Goal: Task Accomplishment & Management: Use online tool/utility

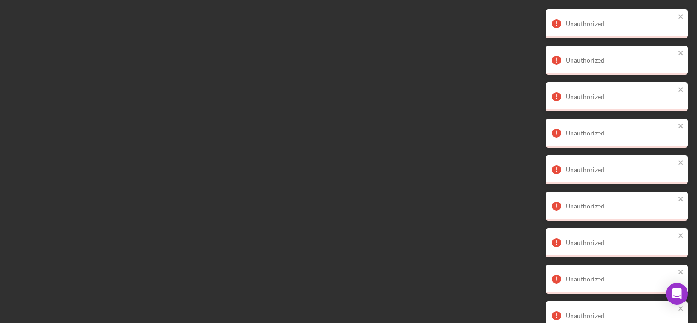
click at [679, 10] on div "Unauthorized" at bounding box center [617, 23] width 142 height 29
click at [681, 14] on icon "close" at bounding box center [681, 16] width 6 height 7
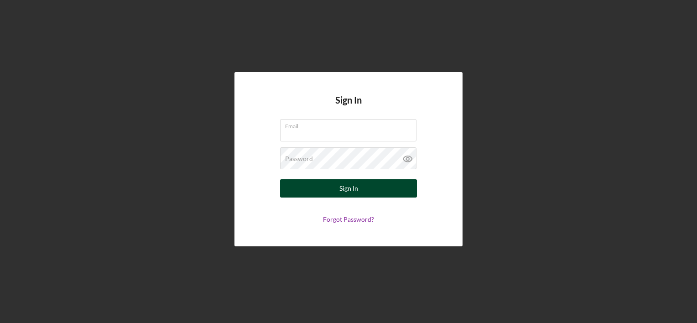
type input "amandab@firstchildrensfinance.org"
click at [329, 192] on button "Sign In" at bounding box center [348, 188] width 137 height 18
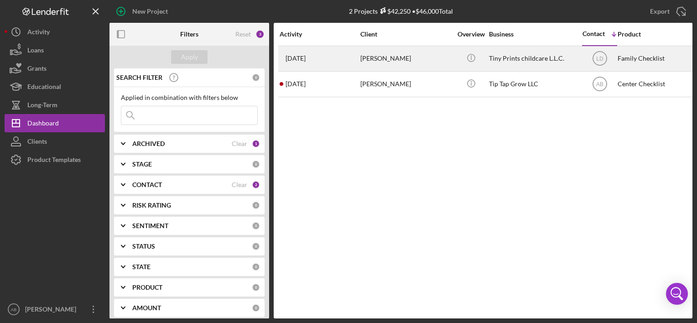
click at [306, 61] on time "2 weeks ago" at bounding box center [296, 58] width 20 height 7
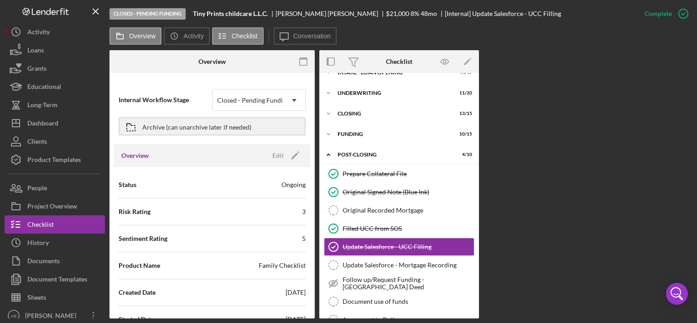
scroll to position [70, 0]
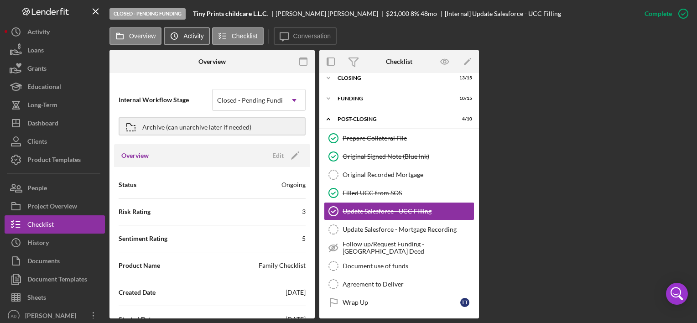
click at [184, 34] on label "Activity" at bounding box center [194, 35] width 20 height 7
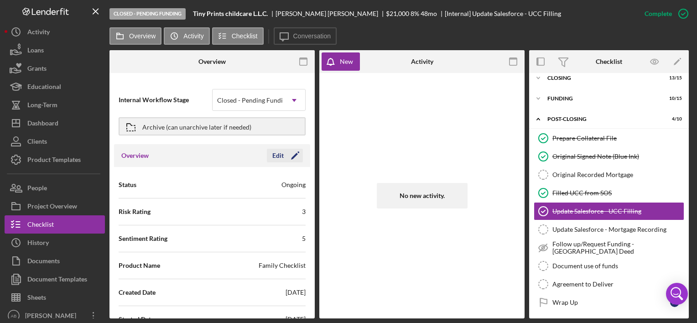
click at [273, 152] on div "Edit" at bounding box center [278, 156] width 11 height 14
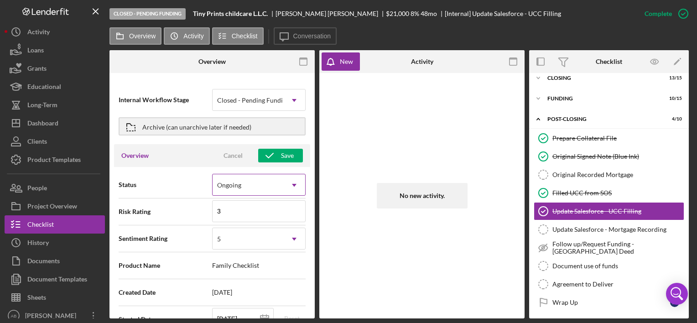
click at [287, 187] on icon "Icon/Dropdown Arrow" at bounding box center [294, 185] width 22 height 22
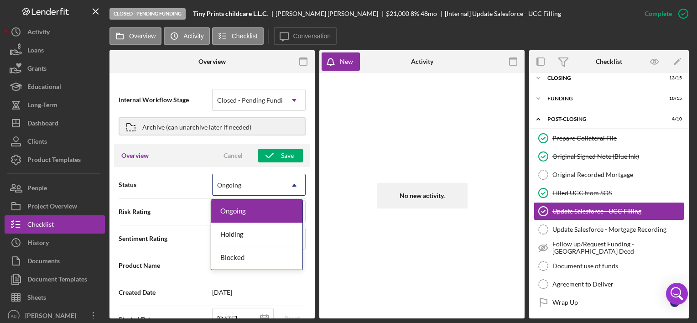
click at [367, 137] on div "No new activity." at bounding box center [422, 196] width 196 height 236
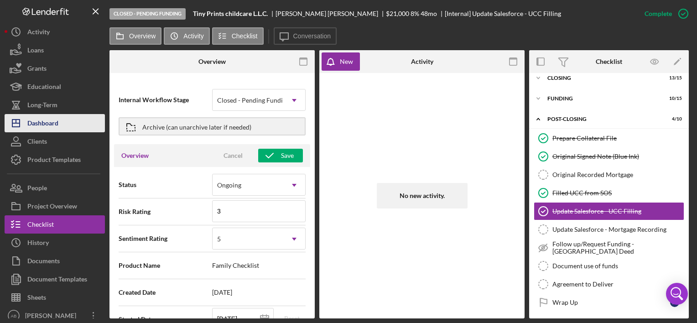
click at [75, 130] on button "Icon/Dashboard Dashboard" at bounding box center [55, 123] width 100 height 18
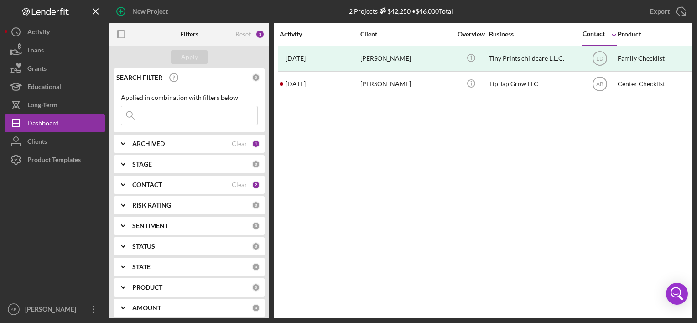
click at [210, 32] on div "Filters" at bounding box center [189, 34] width 53 height 23
click at [243, 35] on div "Reset" at bounding box center [244, 34] width 16 height 7
click at [202, 184] on div "CONTACT" at bounding box center [182, 184] width 100 height 7
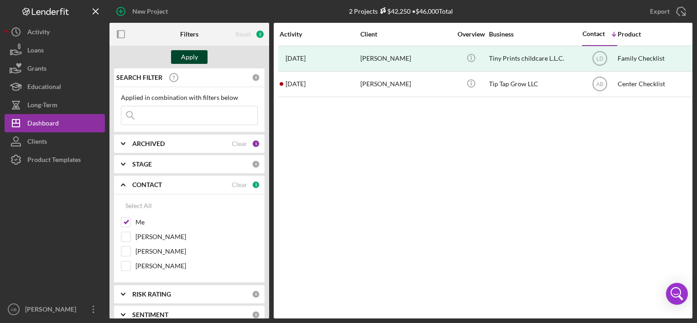
click at [193, 58] on div "Apply" at bounding box center [189, 57] width 17 height 14
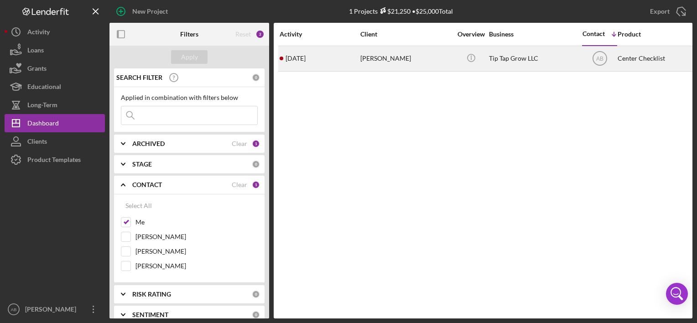
click at [377, 59] on div "[PERSON_NAME]" at bounding box center [406, 59] width 91 height 24
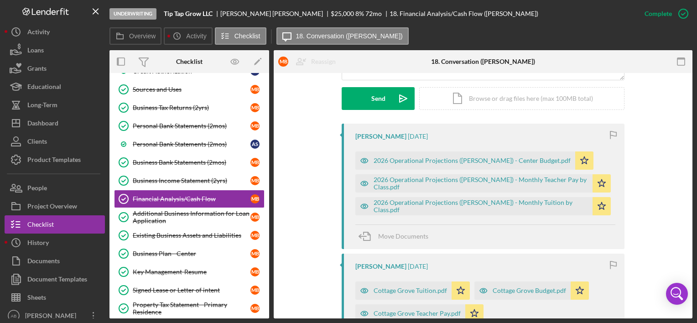
scroll to position [254, 0]
click at [40, 288] on div "Sheets" at bounding box center [36, 298] width 19 height 21
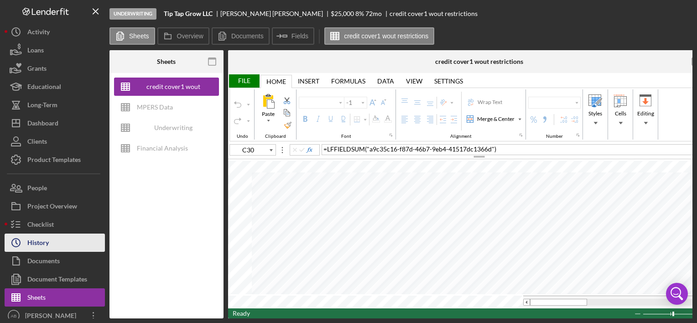
click at [40, 241] on div "History" at bounding box center [37, 244] width 21 height 21
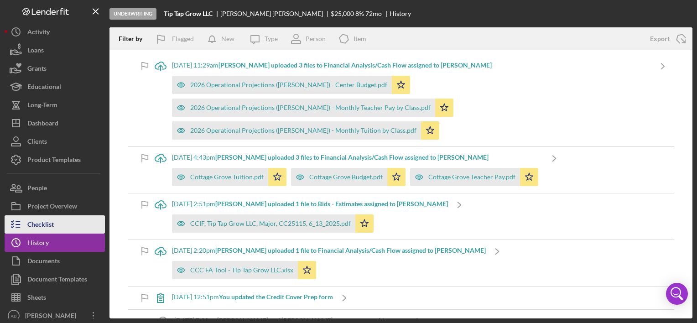
click at [47, 219] on div "Checklist" at bounding box center [40, 225] width 26 height 21
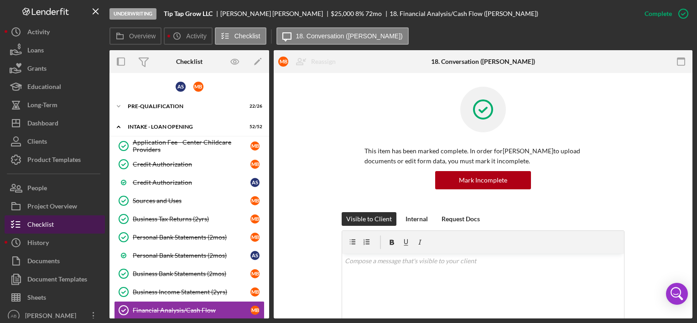
scroll to position [111, 0]
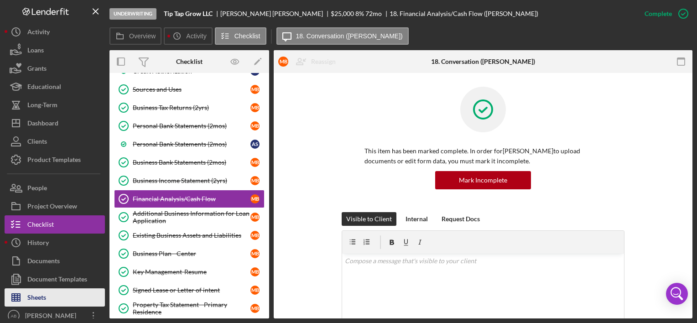
click at [36, 295] on div "Sheets" at bounding box center [36, 298] width 19 height 21
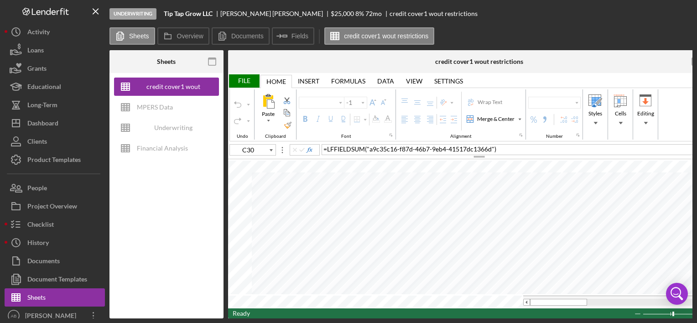
type input "Poppins"
type input "10"
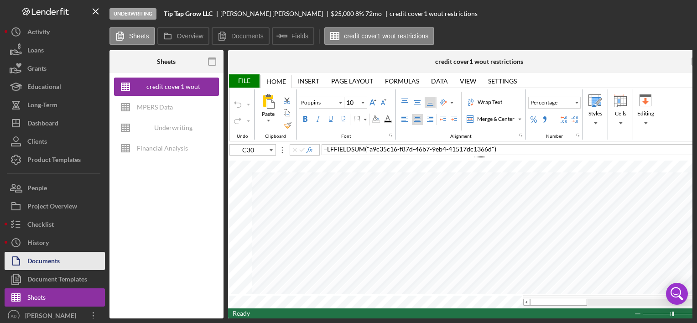
scroll to position [6, 0]
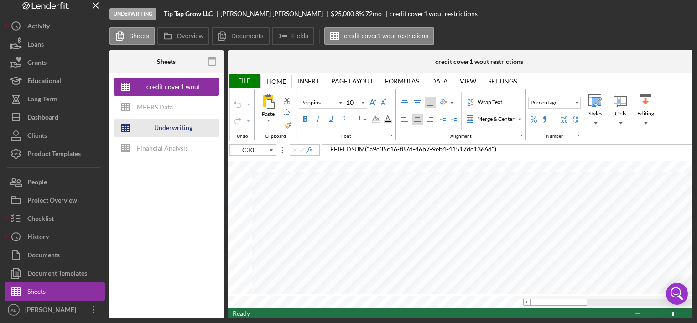
click at [170, 129] on div "Underwriting Worksheets - Template 2022" at bounding box center [173, 128] width 73 height 18
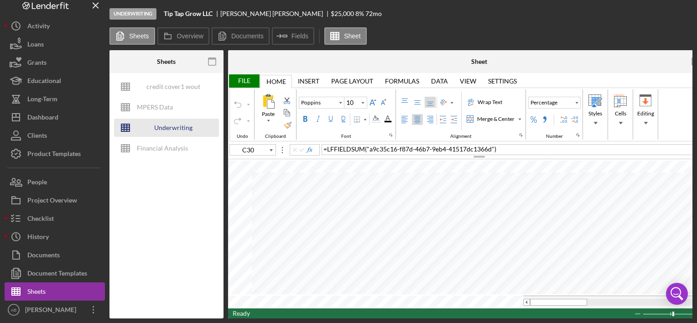
type input "Arial"
type input "G28"
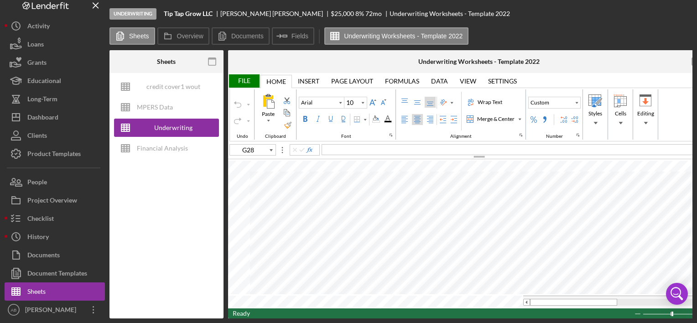
click at [465, 58] on div "Underwriting Worksheets - Template 2022" at bounding box center [479, 61] width 121 height 7
click at [542, 62] on div "Underwriting Worksheets - Template 2022" at bounding box center [480, 61] width 168 height 23
drag, startPoint x: 542, startPoint y: 62, endPoint x: 524, endPoint y: 65, distance: 18.1
click at [524, 65] on div "Underwriting Worksheets - Template 2022" at bounding box center [479, 61] width 121 height 7
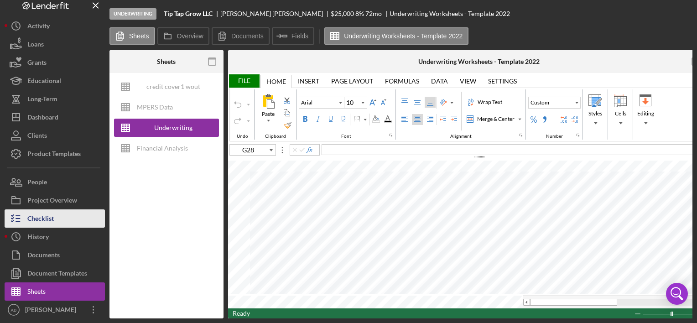
click at [73, 219] on button "Checklist" at bounding box center [55, 219] width 100 height 18
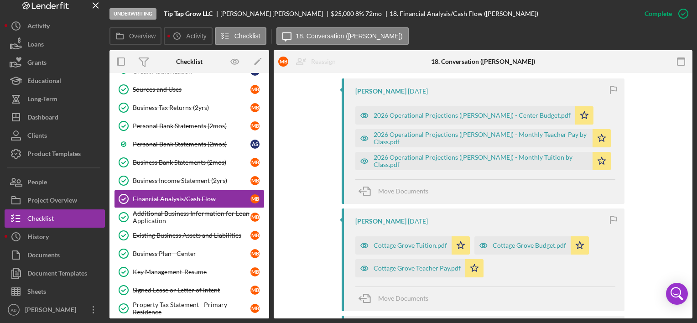
scroll to position [299, 0]
click at [455, 115] on div "2026 Operational Projections ([PERSON_NAME]) - Center Budget.pdf" at bounding box center [472, 115] width 197 height 7
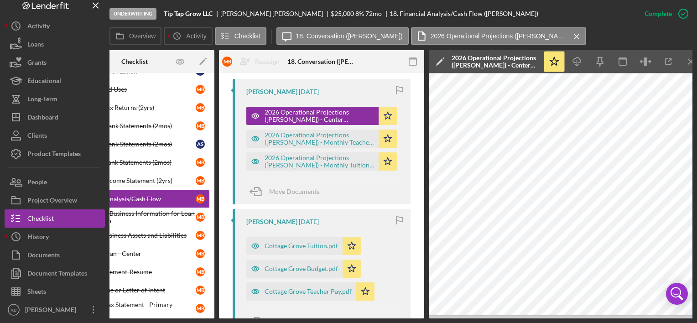
scroll to position [0, 64]
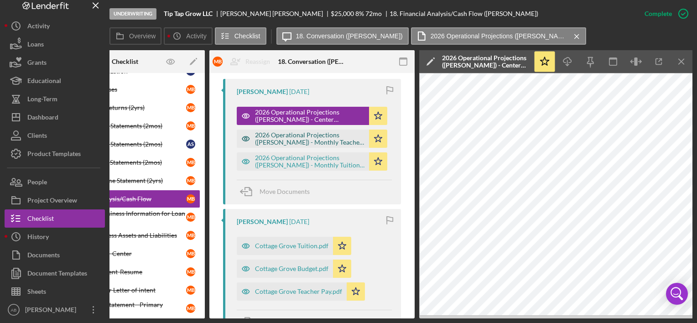
click at [291, 136] on div "2026 Operational Projections ([PERSON_NAME]) - Monthly Teacher Pay by Class.pdf" at bounding box center [310, 138] width 110 height 15
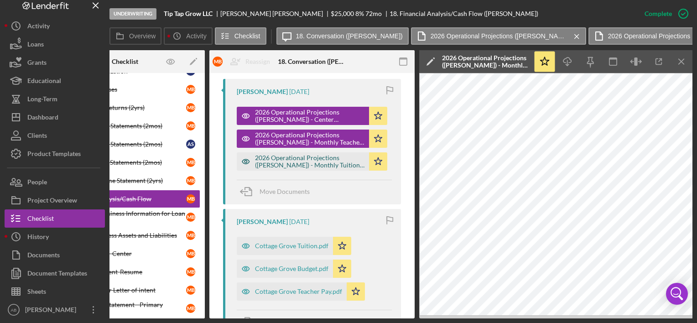
click at [326, 160] on div "2026 Operational Projections ([PERSON_NAME]) - Monthly Tuition by Class.pdf" at bounding box center [310, 161] width 110 height 15
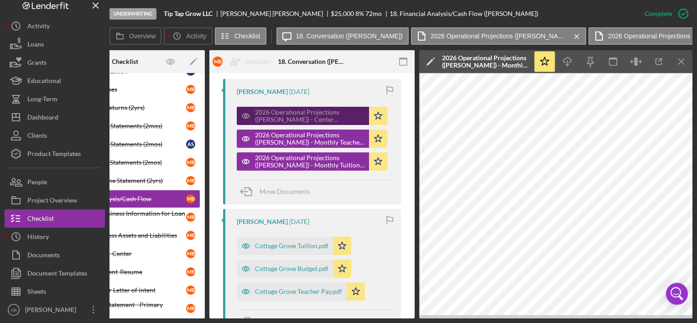
click at [309, 112] on div "2026 Operational Projections ([PERSON_NAME]) - Center Budget.pdf" at bounding box center [310, 116] width 110 height 15
click at [320, 114] on div "2026 Operational Projections ([PERSON_NAME]) - Center Budget.pdf" at bounding box center [310, 116] width 110 height 15
click at [320, 115] on div "2026 Operational Projections ([PERSON_NAME]) - Center Budget.pdf" at bounding box center [310, 116] width 110 height 15
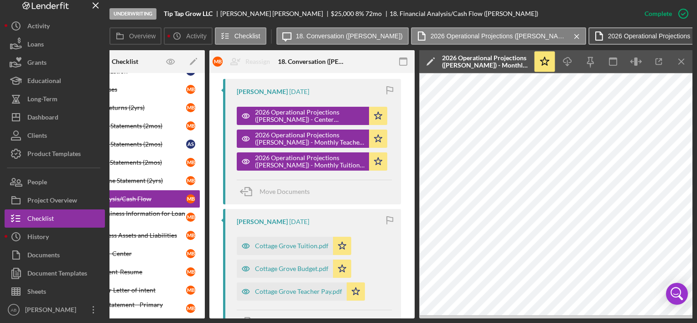
click at [608, 35] on label "2026 Operational Projections ([PERSON_NAME]) - Monthly Teacher Pay by Class.pdf" at bounding box center [676, 35] width 137 height 7
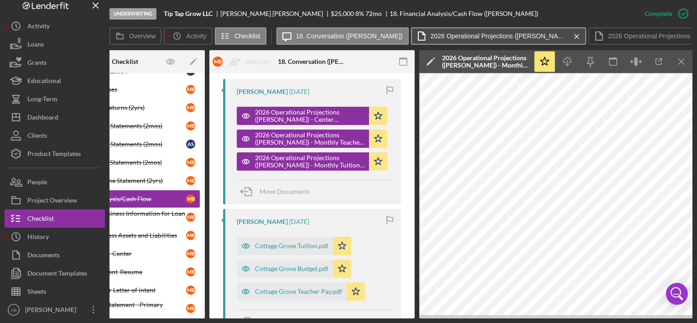
click at [523, 34] on label "2026 Operational Projections ([PERSON_NAME]) - Monthly Tuition by Class.pdf" at bounding box center [499, 35] width 137 height 7
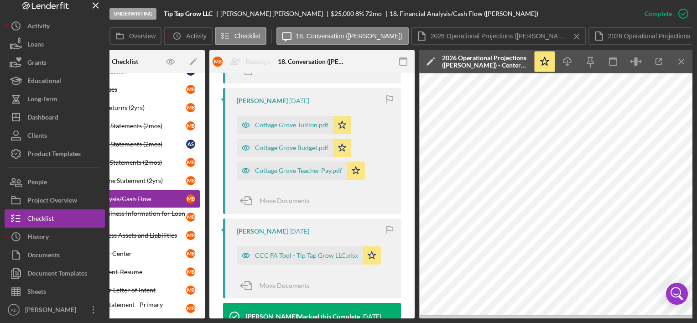
scroll to position [431, 0]
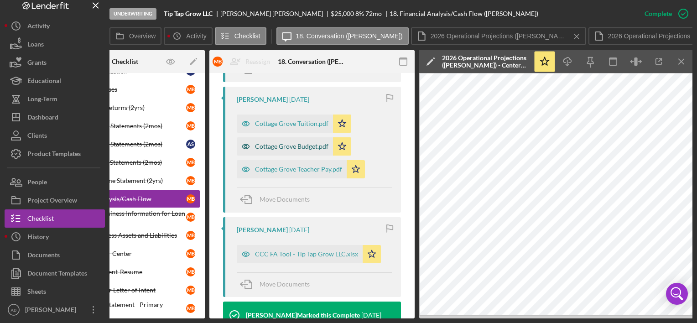
click at [293, 143] on div "Cottage Grove Budget.pdf" at bounding box center [291, 146] width 73 height 7
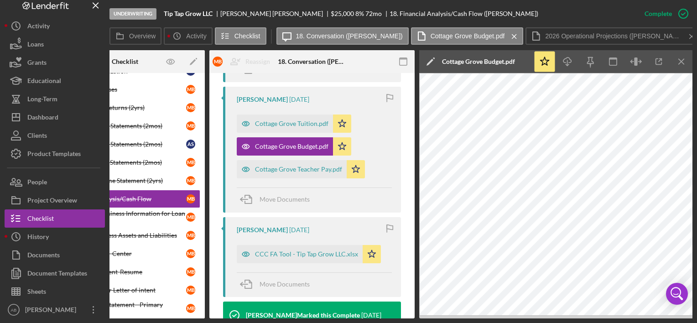
scroll to position [500, 0]
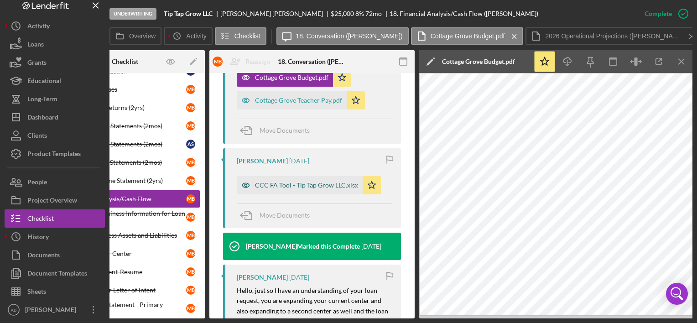
click at [305, 183] on div "CCC FA Tool - Tip Tap Grow LLC.xlsx" at bounding box center [306, 185] width 103 height 7
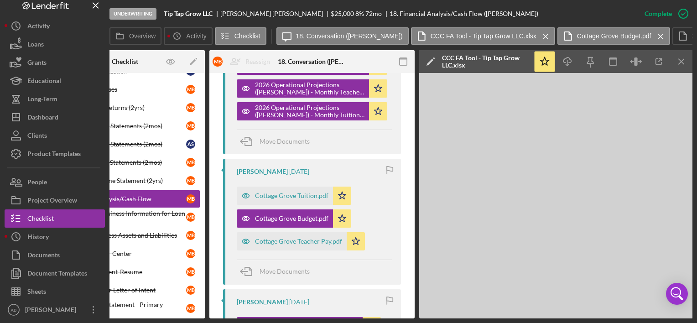
scroll to position [360, 0]
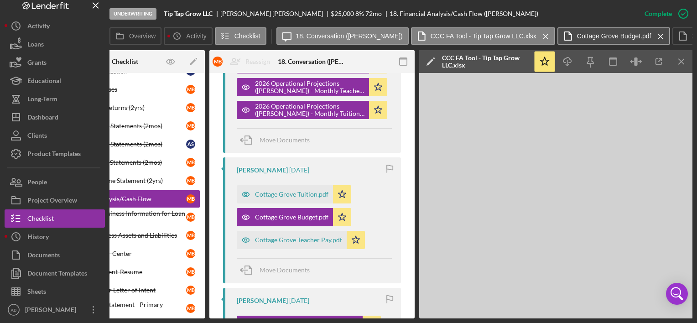
click at [577, 34] on label "Cottage Grove Budget.pdf" at bounding box center [614, 35] width 74 height 7
click at [593, 35] on label "Cottage Grove Budget.pdf" at bounding box center [614, 35] width 74 height 7
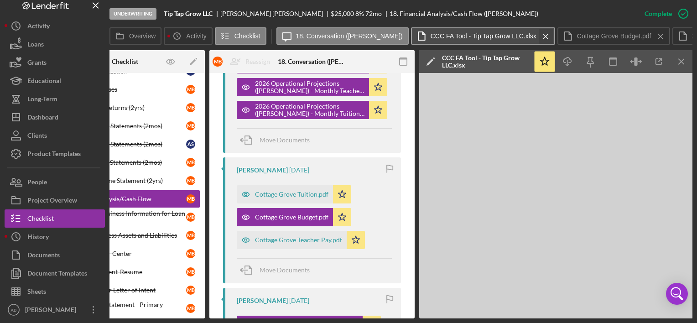
click at [538, 33] on icon "Icon/Menu Close" at bounding box center [546, 36] width 16 height 23
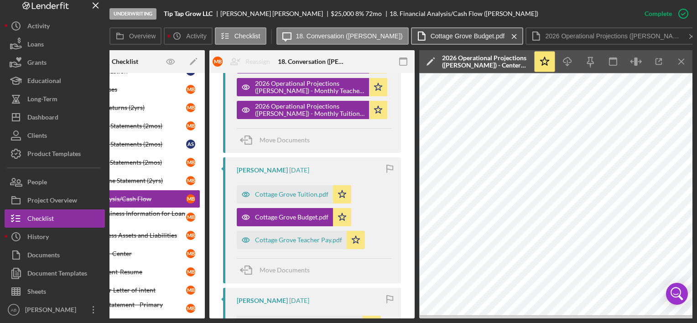
click at [461, 35] on label "Cottage Grove Budget.pdf" at bounding box center [468, 35] width 74 height 7
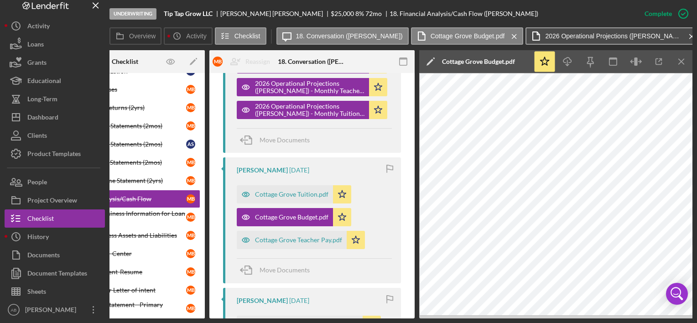
click at [565, 35] on label "2026 Operational Projections ([PERSON_NAME]) - Monthly Tuition by Class.pdf" at bounding box center [613, 35] width 137 height 7
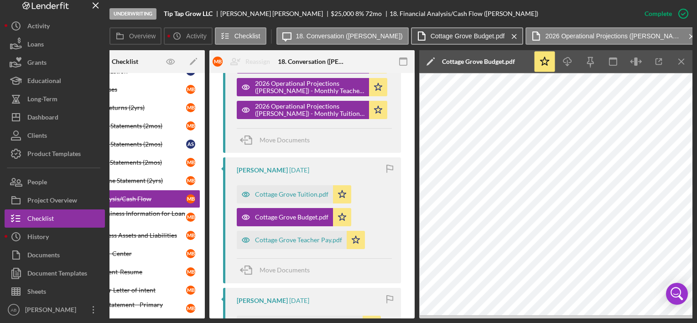
click at [469, 33] on label "Cottage Grove Budget.pdf" at bounding box center [468, 35] width 74 height 7
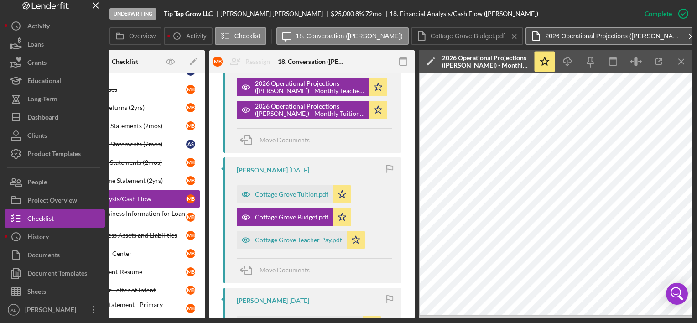
click at [561, 33] on label "2026 Operational Projections ([PERSON_NAME]) - Monthly Tuition by Class.pdf" at bounding box center [613, 35] width 137 height 7
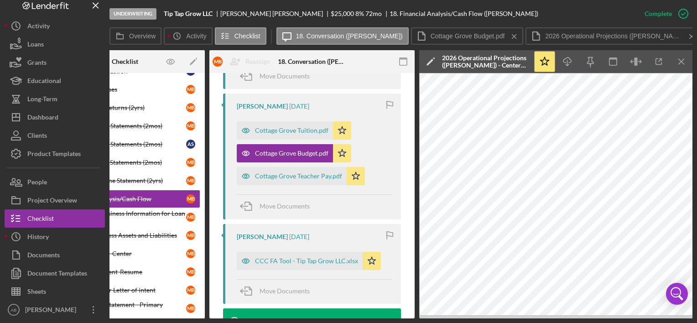
scroll to position [425, 0]
click at [327, 260] on div "CCC FA Tool - Tip Tap Grow LLC.xlsx" at bounding box center [306, 260] width 103 height 7
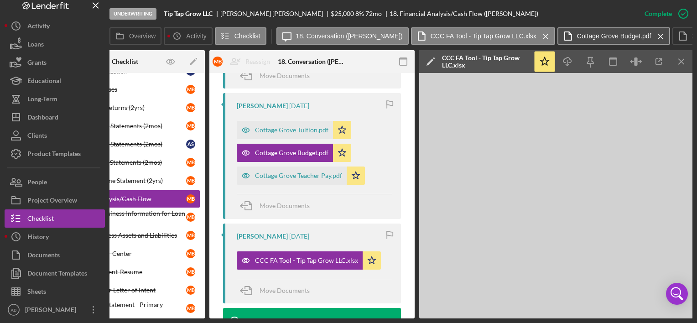
click at [579, 37] on label "Cottage Grove Budget.pdf" at bounding box center [614, 35] width 74 height 7
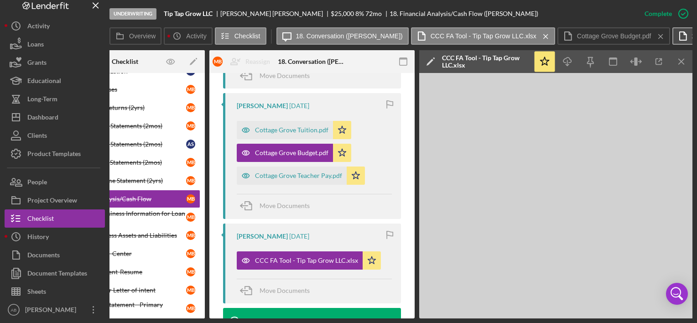
click at [672, 30] on icon at bounding box center [683, 36] width 23 height 23
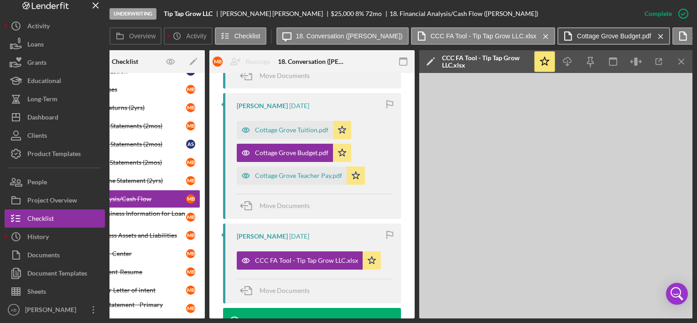
click at [594, 31] on button "Cottage Grove Budget.pdf Icon/Menu Close" at bounding box center [614, 35] width 113 height 17
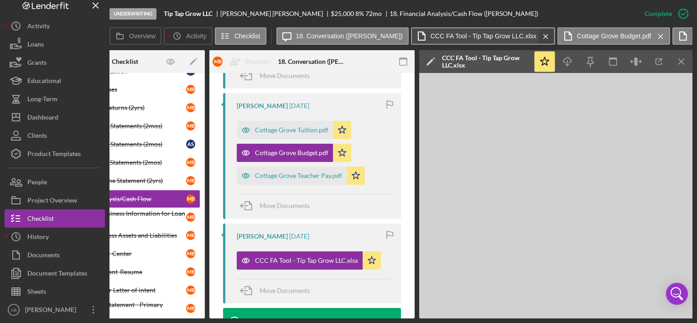
click at [538, 34] on icon "Icon/Menu Close" at bounding box center [546, 36] width 16 height 23
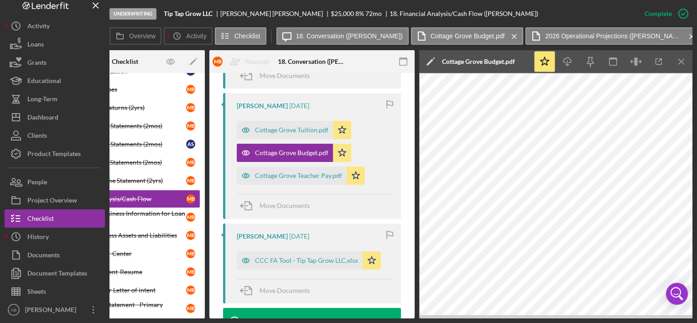
scroll to position [472, 0]
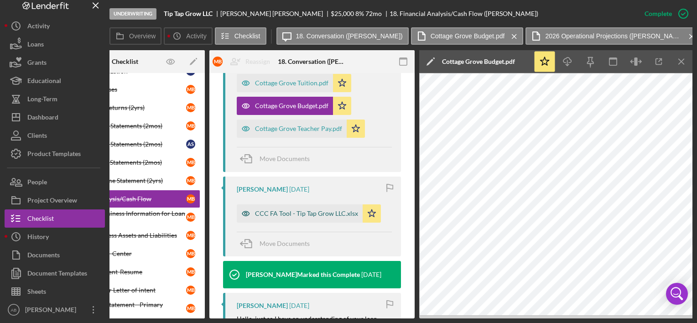
click at [307, 213] on div "CCC FA Tool - Tip Tap Grow LLC.xlsx" at bounding box center [306, 213] width 103 height 7
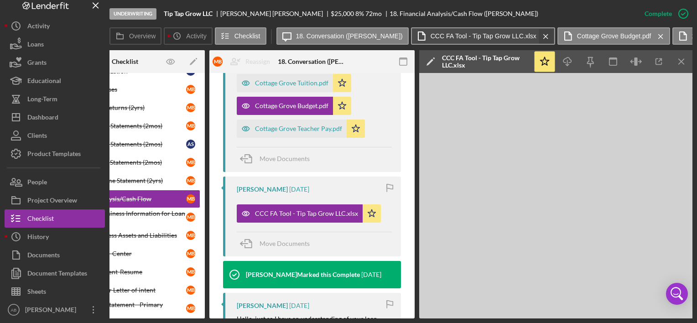
click at [538, 31] on icon "Icon/Menu Close" at bounding box center [546, 36] width 16 height 23
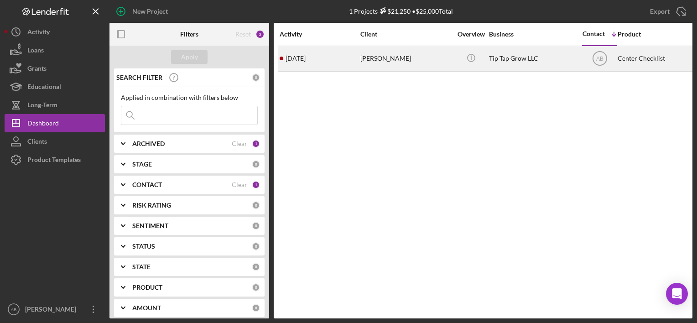
click at [311, 53] on div "[DATE] [PERSON_NAME]" at bounding box center [320, 59] width 80 height 24
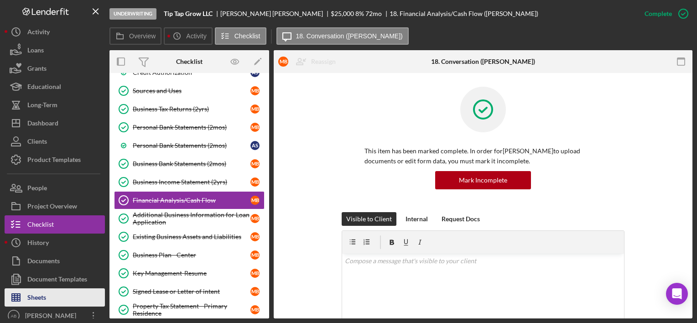
scroll to position [112, 0]
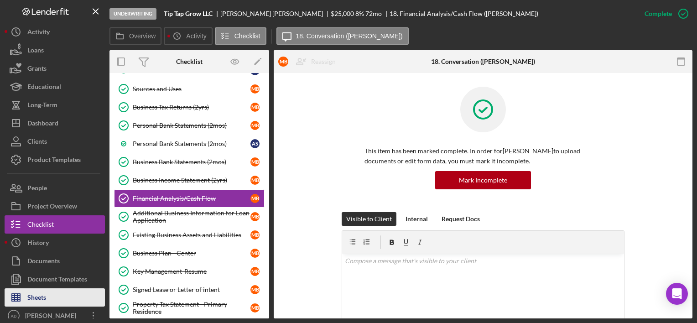
click at [78, 295] on button "Sheets" at bounding box center [55, 297] width 100 height 18
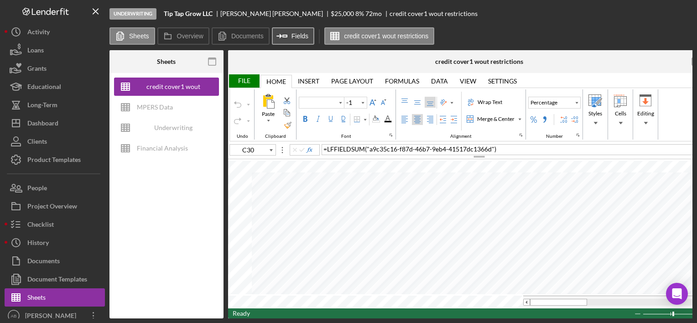
type input "Poppins"
type input "10"
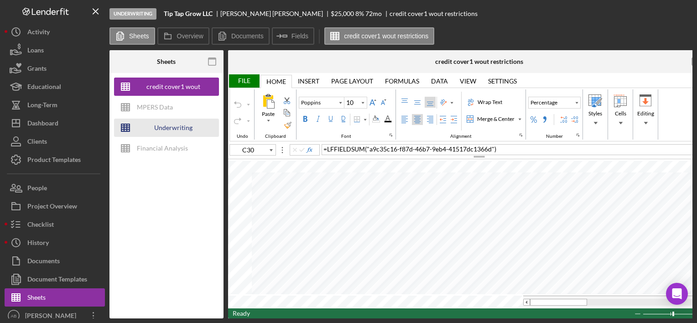
click at [158, 126] on div "Underwriting Worksheets - Template 2022" at bounding box center [173, 128] width 73 height 18
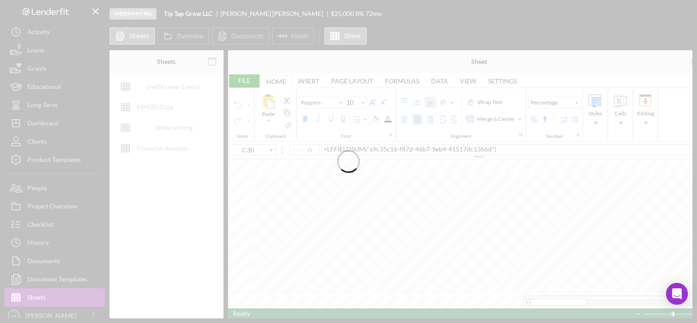
type input "Arial"
type input "G28"
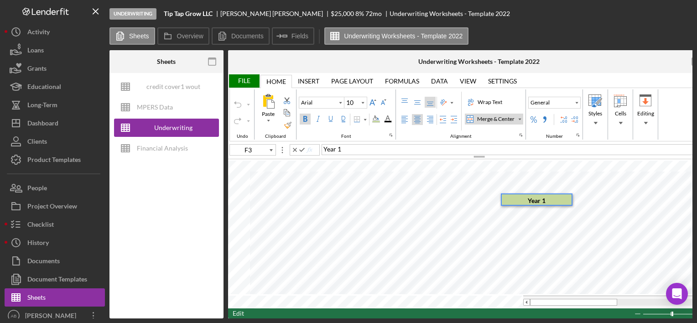
type input "D3"
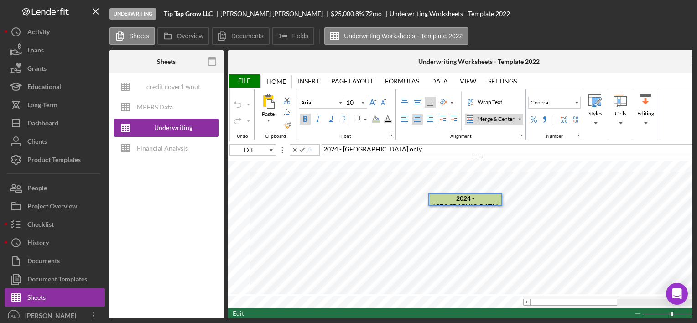
type input "F3"
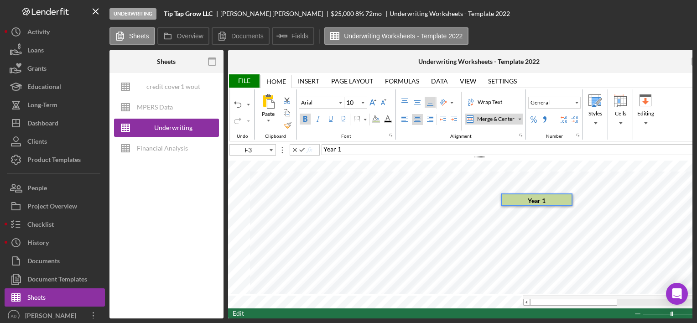
click at [551, 198] on div "Year 1" at bounding box center [537, 199] width 70 height 10
type input "F3"
click at [343, 150] on span "Year 1- Eugene w/expansion" at bounding box center [379, 149] width 110 height 8
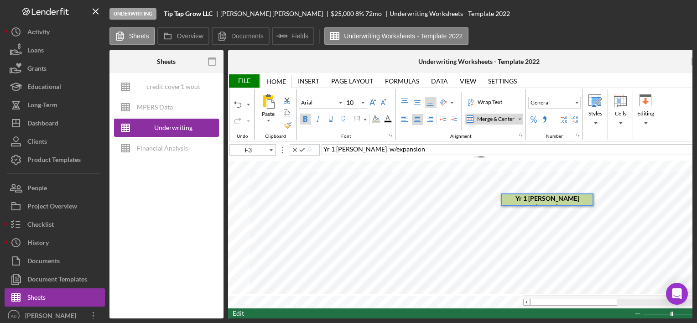
click at [360, 148] on span "Yr 1 Eugene w/expansion" at bounding box center [375, 149] width 102 height 8
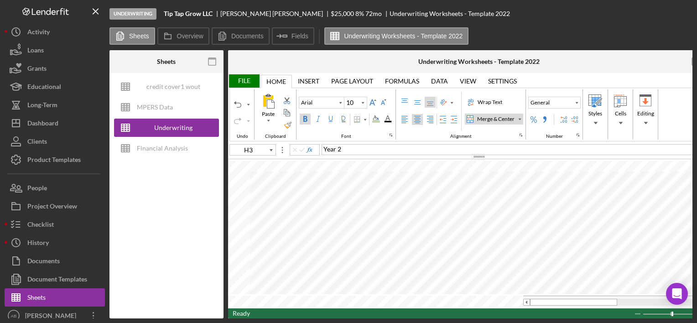
type input "F6"
type input "F7"
click at [535, 237] on div "6071" at bounding box center [523, 240] width 43 height 9
type input "F8"
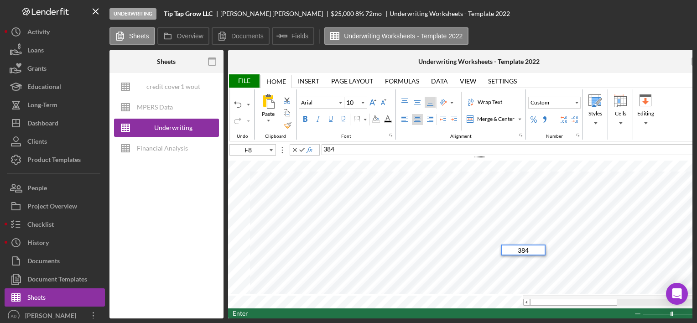
click at [533, 249] on div "384" at bounding box center [523, 250] width 43 height 9
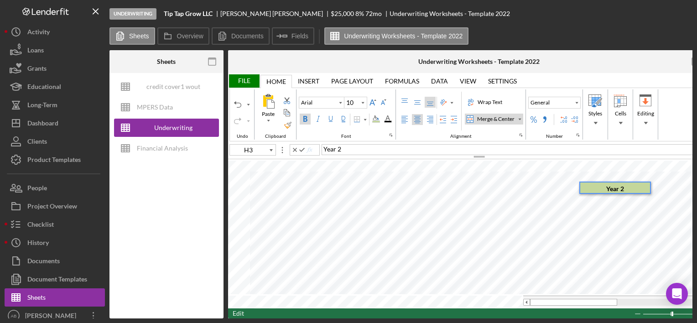
type input "F3"
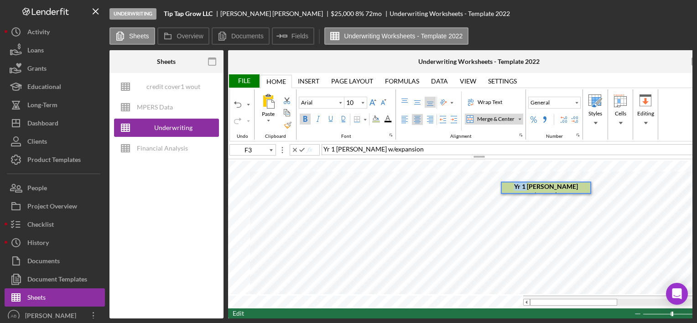
click at [492, 189] on div "Paste Cut Copy AutoFill Yr 1 Eugene w/expansion Yr 1 Eugene w/expansion" at bounding box center [479, 234] width 502 height 149
type input "H3"
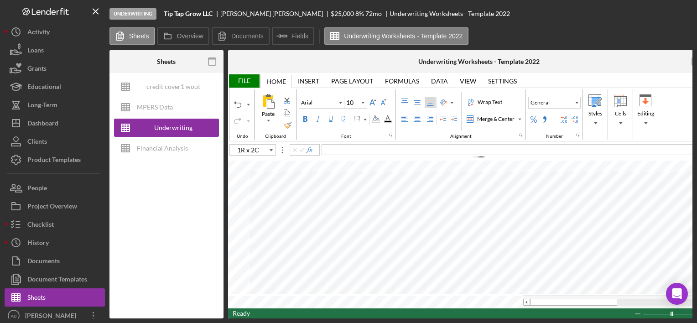
type input "H3"
click at [362, 102] on icon "Font Size" at bounding box center [363, 102] width 8 height 11
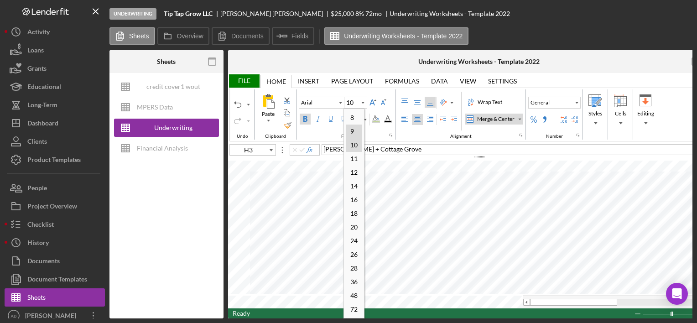
click at [351, 133] on div "9" at bounding box center [352, 131] width 13 height 12
click at [362, 103] on icon "Font Size" at bounding box center [363, 102] width 8 height 11
click at [351, 119] on div "8" at bounding box center [352, 117] width 13 height 12
type input "10"
type input "F3"
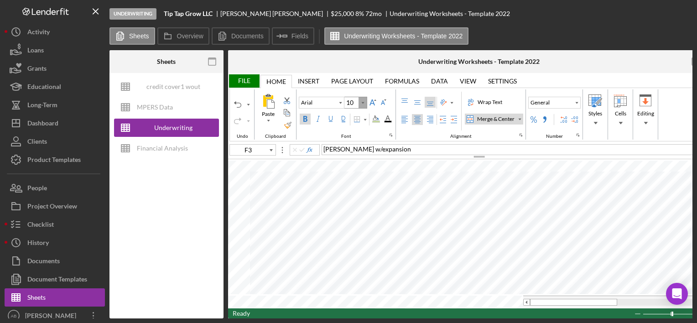
click at [362, 101] on icon "Font Size" at bounding box center [363, 102] width 8 height 11
click at [358, 120] on div "8" at bounding box center [352, 117] width 13 height 12
type input "10"
type input "D3"
click at [360, 101] on icon "Font Size" at bounding box center [363, 102] width 8 height 11
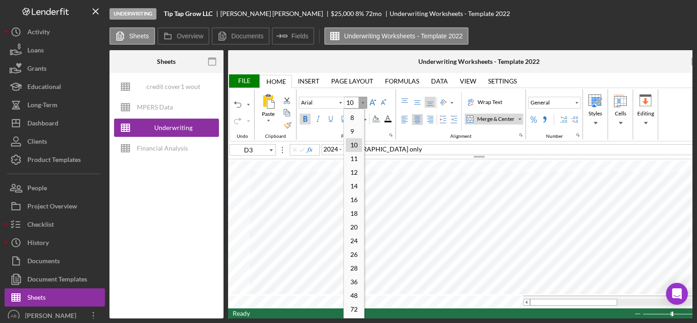
click at [360, 101] on icon "Font Size" at bounding box center [363, 102] width 8 height 11
click at [360, 103] on icon "Font Size" at bounding box center [363, 102] width 8 height 11
click at [356, 117] on div "8" at bounding box center [352, 117] width 13 height 12
type input "10"
type input "B3"
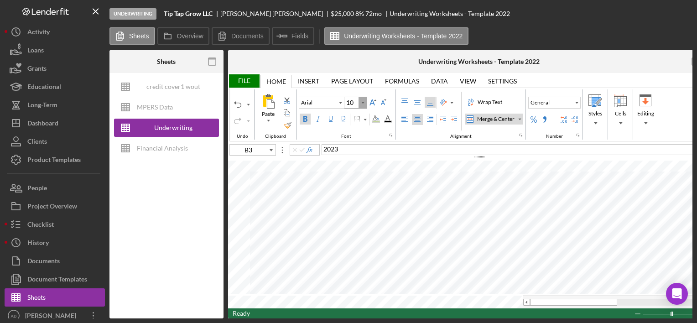
click at [362, 105] on icon "Font Size" at bounding box center [363, 102] width 8 height 11
click at [357, 117] on div "8" at bounding box center [352, 117] width 13 height 12
type input "10"
type input "E6"
type input "H6"
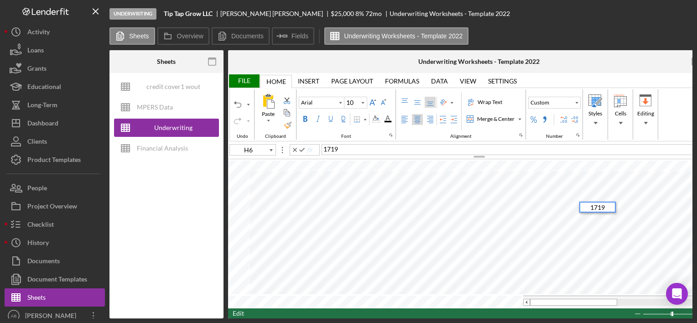
click at [610, 207] on div "1719" at bounding box center [598, 207] width 35 height 9
type input "H7"
click at [334, 148] on span "700457" at bounding box center [335, 149] width 22 height 8
type input "H8"
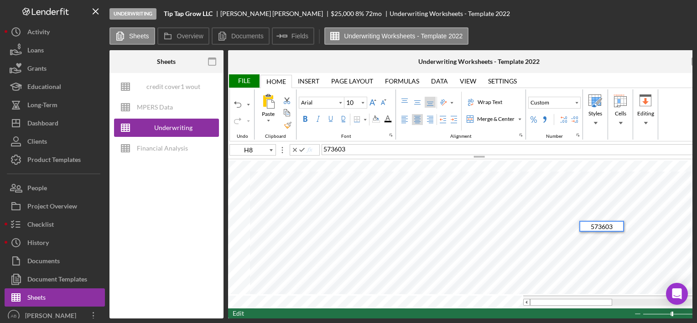
click at [618, 229] on div "573603" at bounding box center [602, 226] width 43 height 9
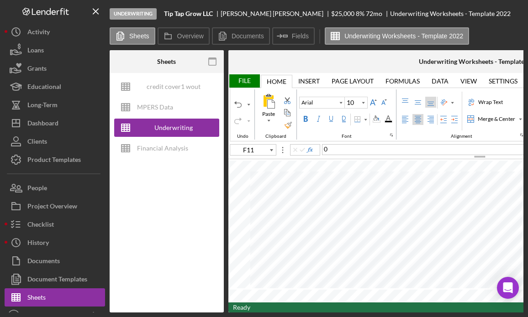
type input "B11"
type input "D11"
type input "F11"
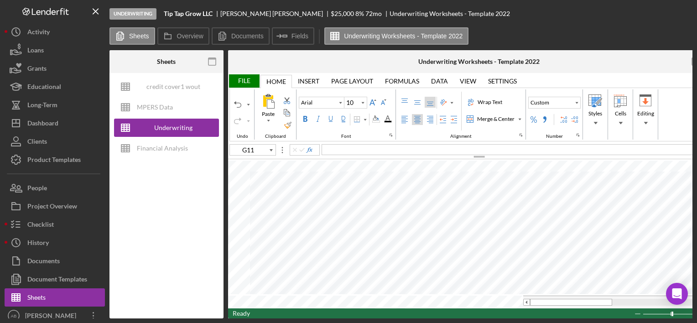
type input "H11"
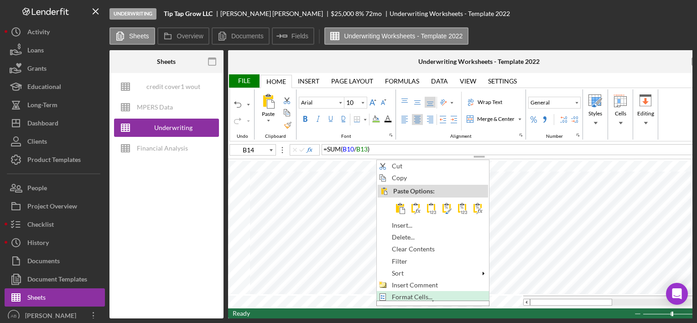
click at [413, 294] on span "Format Cells..." at bounding box center [417, 297] width 51 height 7
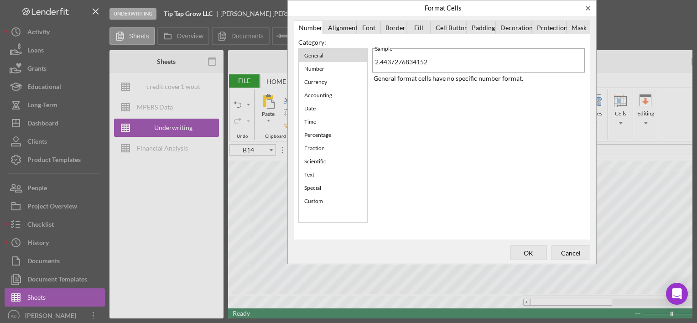
scroll to position [0, 37]
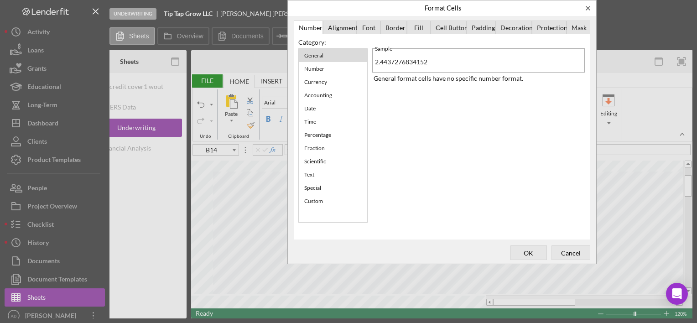
click at [349, 25] on div "Alignment" at bounding box center [340, 28] width 34 height 15
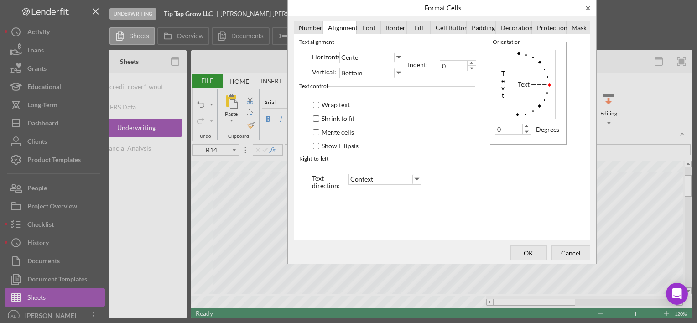
click at [314, 28] on div "Number" at bounding box center [308, 28] width 29 height 15
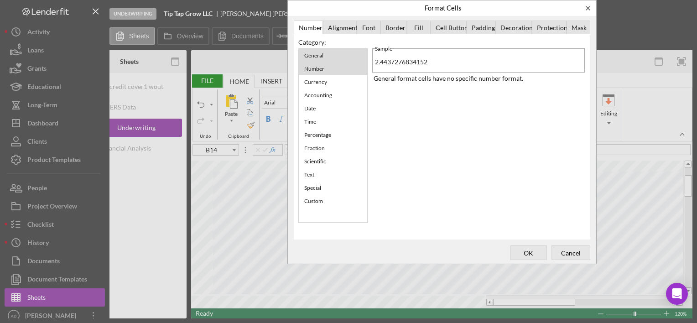
click at [322, 69] on div "Number" at bounding box center [314, 68] width 29 height 11
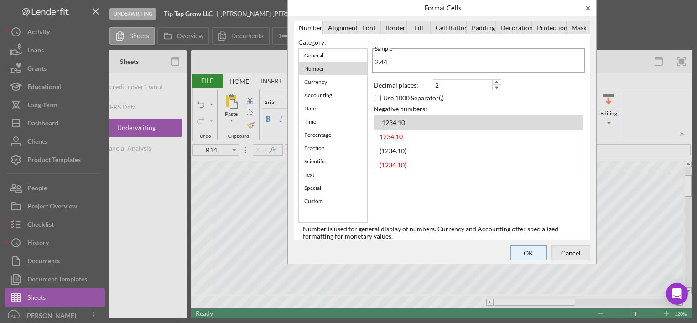
click at [533, 248] on span "OK" at bounding box center [529, 252] width 30 height 13
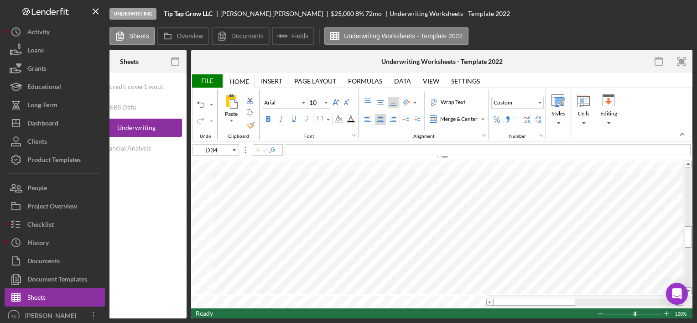
type input "D33"
type input "D40"
type input "D43"
type input "D35"
type input "D36"
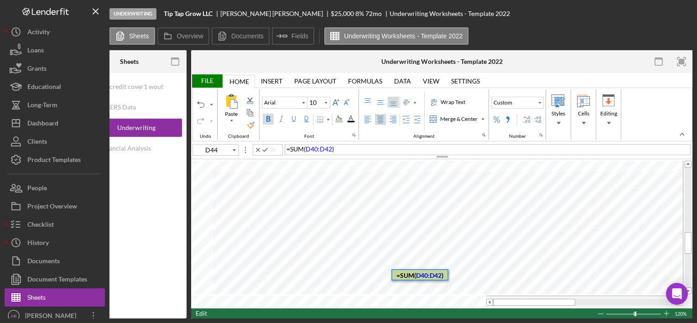
click at [331, 148] on span "D40:D42" at bounding box center [319, 149] width 26 height 8
click at [329, 147] on span "D33:D35" at bounding box center [319, 149] width 26 height 8
type input "A9"
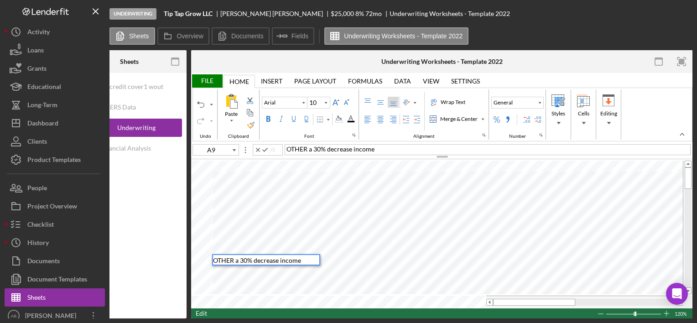
click at [246, 262] on span "OTHER a 30% decrease income" at bounding box center [257, 261] width 88 height 8
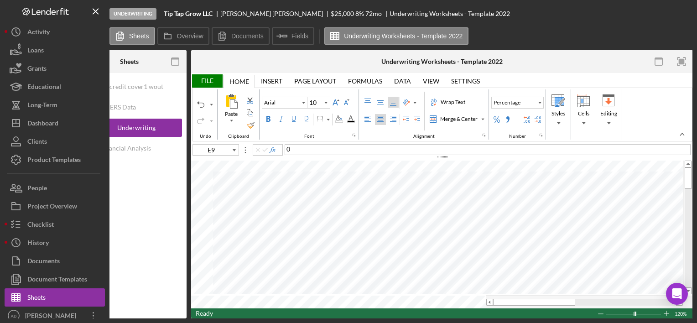
type input "F9"
type input "H9"
type input "A9"
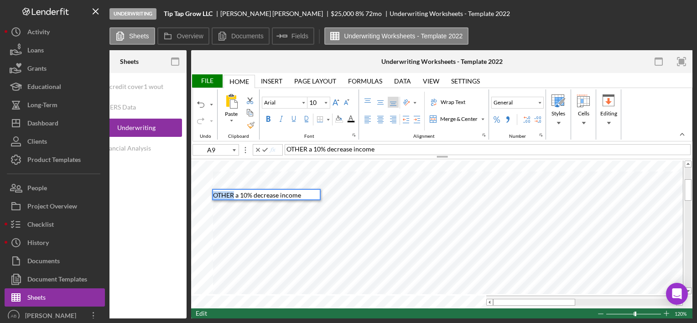
click at [197, 188] on div "Paste Cut Copy AutoFill OTHER a 10% decrease income OTHER a 10% decrease income" at bounding box center [442, 234] width 502 height 149
click at [199, 79] on div "File" at bounding box center [206, 80] width 31 height 13
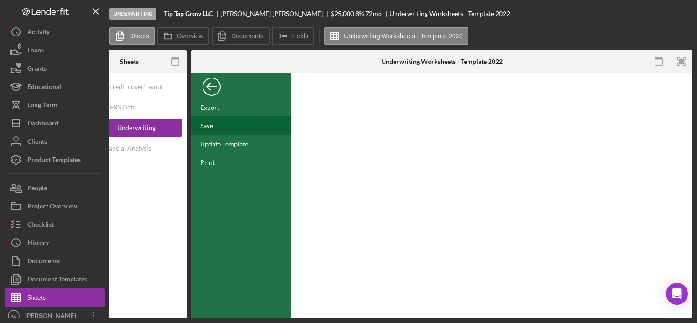
click at [206, 124] on div "Save" at bounding box center [206, 126] width 13 height 8
click at [206, 84] on div "Back" at bounding box center [212, 84] width 18 height 18
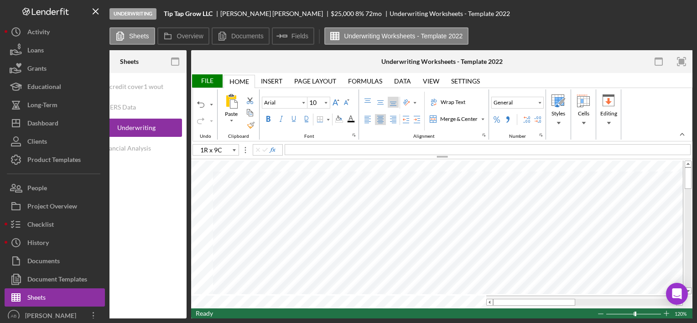
type input "A2"
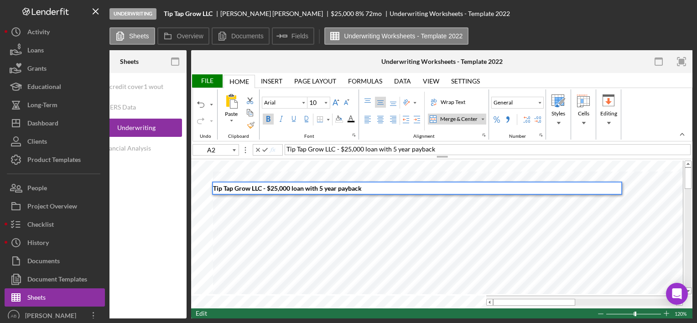
click at [303, 188] on span "Tip Tap Grow LLC - $25,000 loan with 5 year payback" at bounding box center [287, 188] width 149 height 8
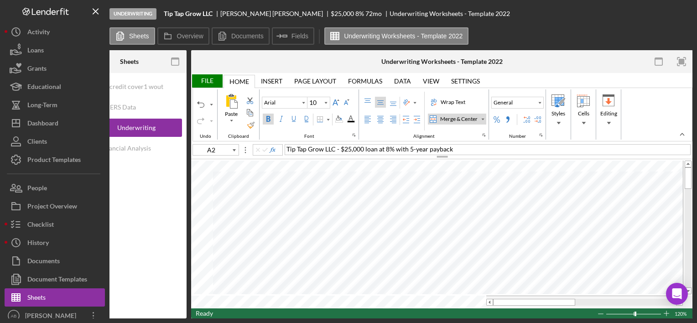
click at [210, 79] on div "File" at bounding box center [206, 80] width 31 height 13
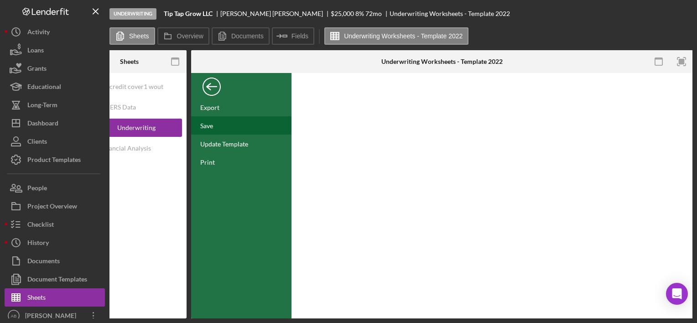
click at [223, 121] on div "Save" at bounding box center [241, 125] width 100 height 18
click at [217, 89] on div "Back" at bounding box center [212, 84] width 18 height 18
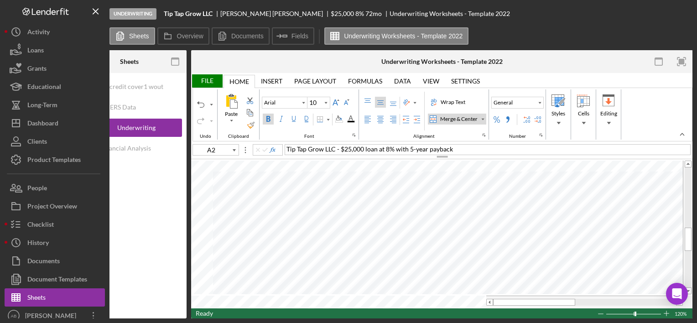
type input "E19"
type input "11"
type input "F7"
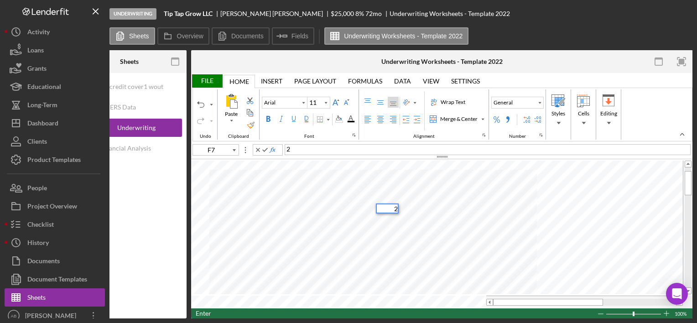
type input "F8"
type input "F10"
type input "F14"
type input "F15"
type input "F16"
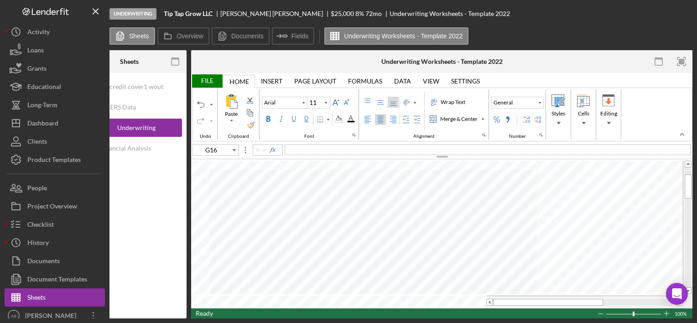
type input "F18"
type input "F25"
type input "F31"
type input "F23"
type input "A2"
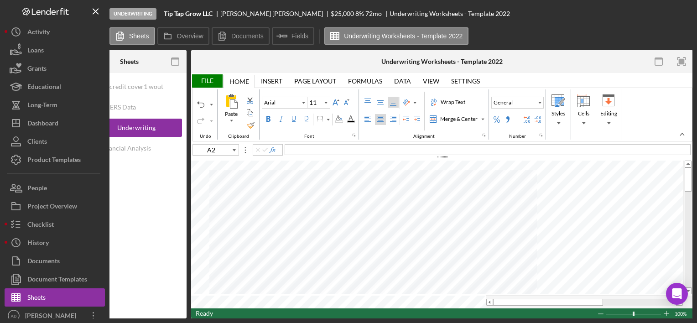
type input "10"
type input "G23"
type input "12"
type input "A2"
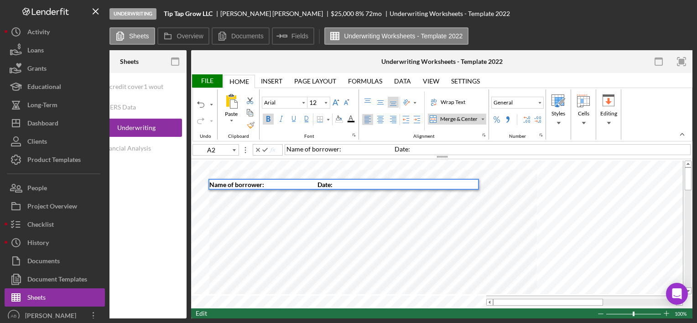
click at [272, 186] on span "Name of borrower: Date:" at bounding box center [271, 185] width 123 height 8
click at [371, 183] on div "Name of borrower: Tip Tap Grow Date:" at bounding box center [344, 184] width 269 height 9
type input "J2"
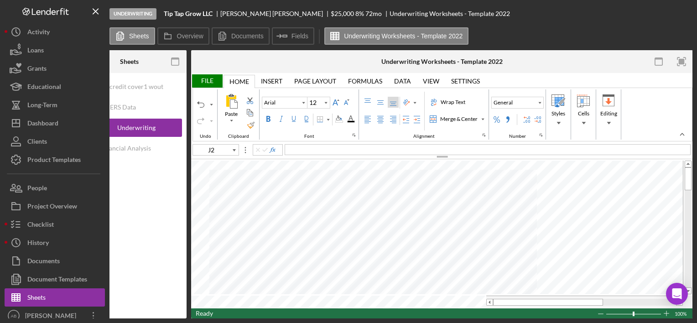
type input "10"
type input "A2"
click at [202, 80] on div "File" at bounding box center [206, 80] width 31 height 13
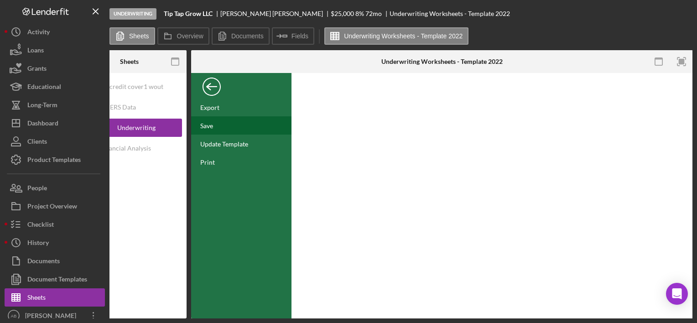
click at [210, 122] on div "Save" at bounding box center [206, 126] width 13 height 8
click at [211, 83] on div "Back" at bounding box center [212, 84] width 18 height 18
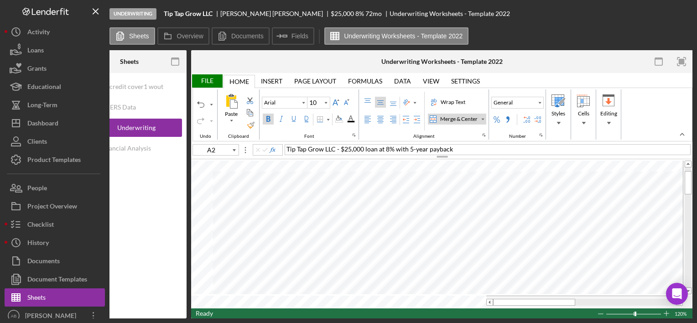
click at [455, 57] on div "Underwriting Worksheets - Template 2022" at bounding box center [442, 61] width 121 height 23
click at [436, 60] on div "Underwriting Worksheets - Template 2022" at bounding box center [442, 61] width 121 height 7
click at [134, 128] on div "Underwriting Worksheets - Template 2022" at bounding box center [136, 128] width 73 height 18
click at [428, 59] on div "Underwriting Worksheets - Template 2022" at bounding box center [442, 61] width 121 height 7
click at [145, 76] on div "credit cover1 wout restrictions MPERS Data Underwriting Worksheets - Template 2…" at bounding box center [130, 196] width 114 height 246
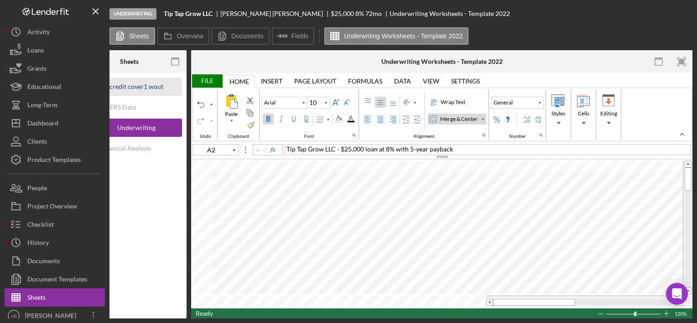
click at [143, 85] on div "credit cover1 wout restrictions" at bounding box center [136, 87] width 73 height 18
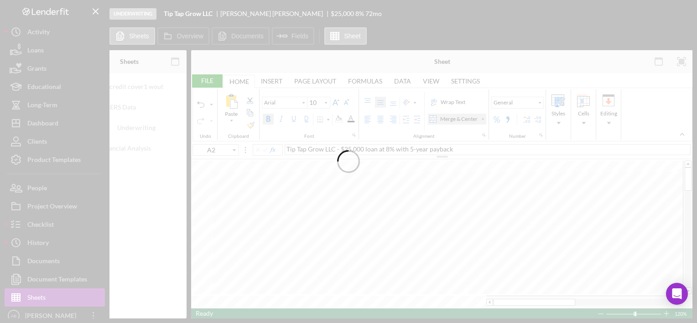
type input "Poppins"
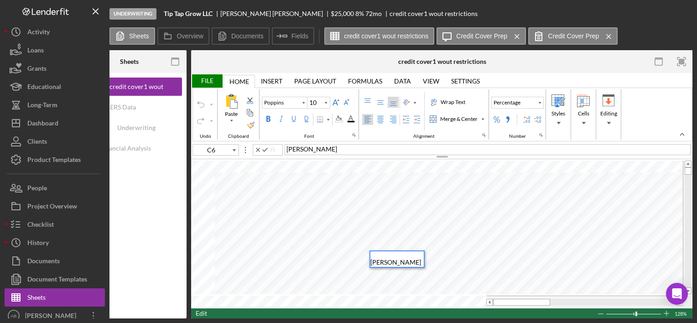
click at [287, 149] on span "[PERSON_NAME]" at bounding box center [312, 149] width 51 height 8
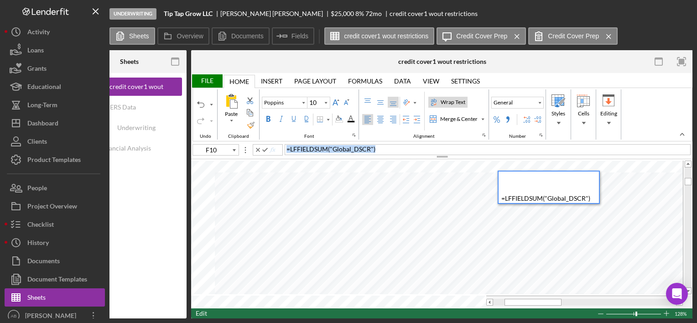
click at [257, 171] on div "File Home Home Insert Insert Page Layout Page Layout Formulas Formulas Data Dat…" at bounding box center [442, 196] width 502 height 246
type input "E10"
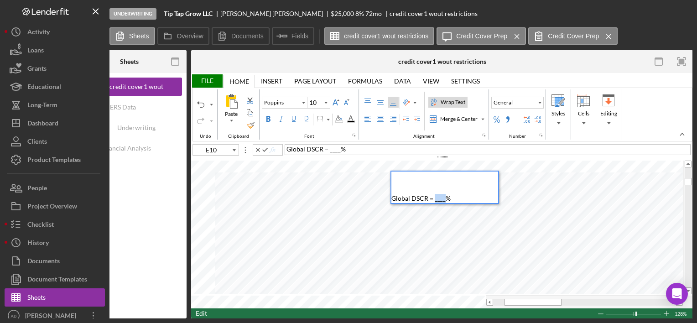
drag, startPoint x: 444, startPoint y: 196, endPoint x: 433, endPoint y: 197, distance: 11.0
click at [433, 197] on span "Global DSCR = ____%" at bounding box center [421, 198] width 59 height 8
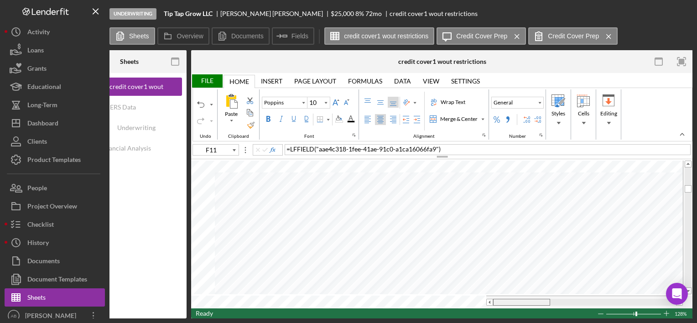
click at [458, 301] on tr at bounding box center [437, 302] width 492 height 13
type input "C57"
click at [205, 78] on div "File" at bounding box center [206, 80] width 31 height 13
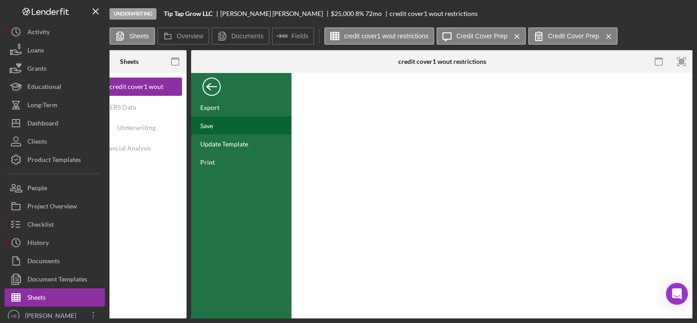
click at [215, 124] on div "Save" at bounding box center [241, 125] width 100 height 18
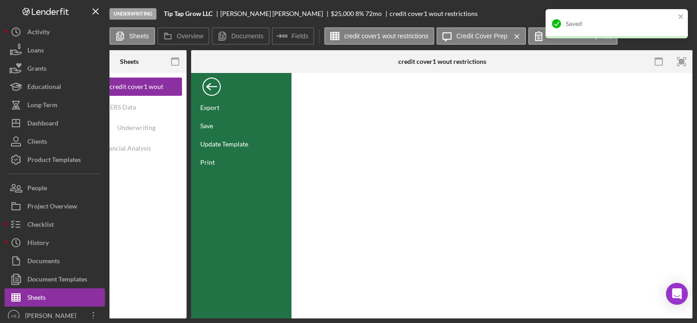
click at [310, 58] on div at bounding box center [275, 61] width 168 height 23
